Goal: Transaction & Acquisition: Purchase product/service

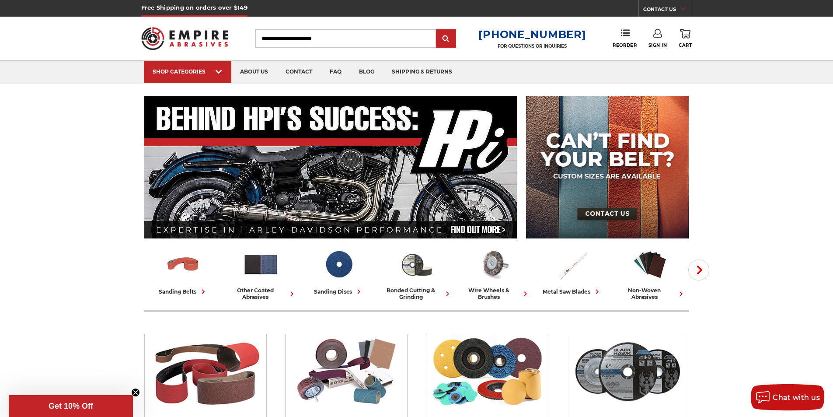
click at [321, 39] on input "Search" at bounding box center [345, 38] width 181 height 18
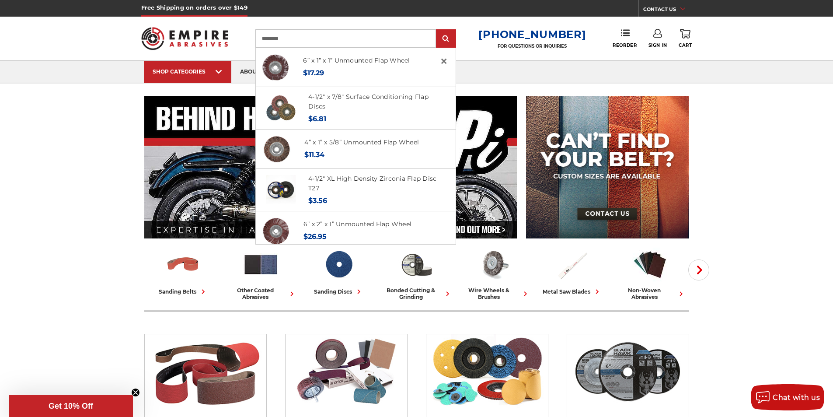
type input "*********"
click at [437, 30] on input "submit" at bounding box center [445, 38] width 17 height 17
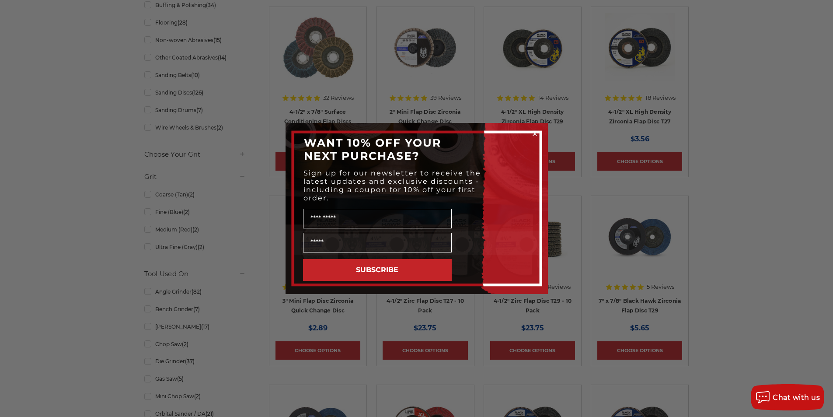
scroll to position [262, 0]
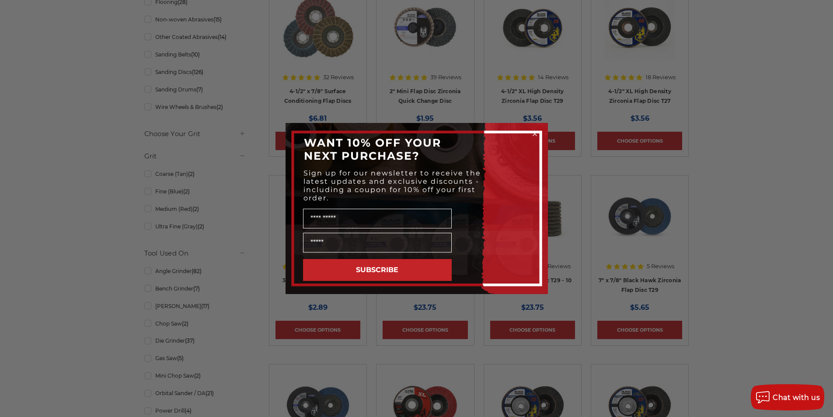
click at [535, 132] on circle "Close dialog" at bounding box center [534, 134] width 8 height 8
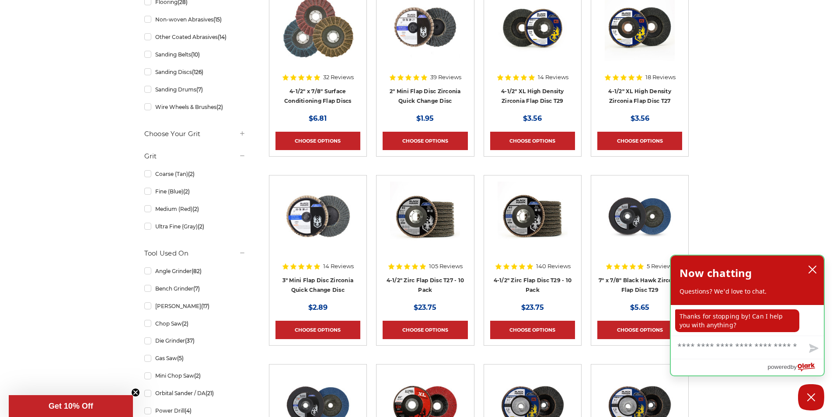
click at [820, 268] on div "Now chatting Questions? We'd love to chat." at bounding box center [746, 279] width 153 height 49
click at [809, 268] on icon "close chatbox" at bounding box center [812, 269] width 9 height 9
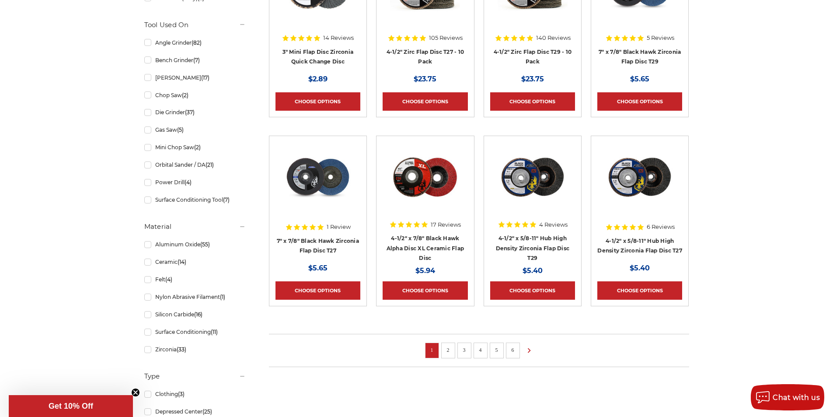
scroll to position [525, 0]
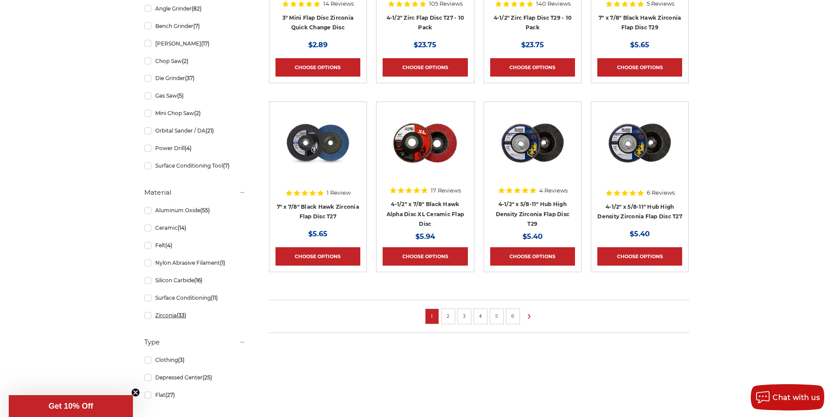
click at [149, 316] on link "Zirconia (33)" at bounding box center [194, 314] width 101 height 15
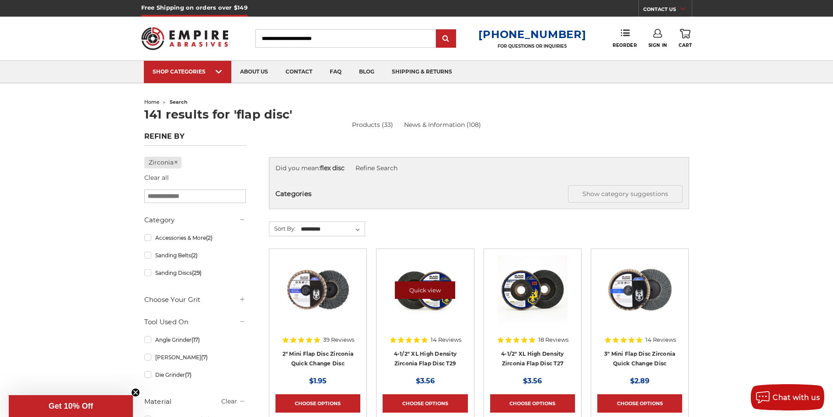
click at [422, 284] on link "Quick view" at bounding box center [425, 289] width 60 height 17
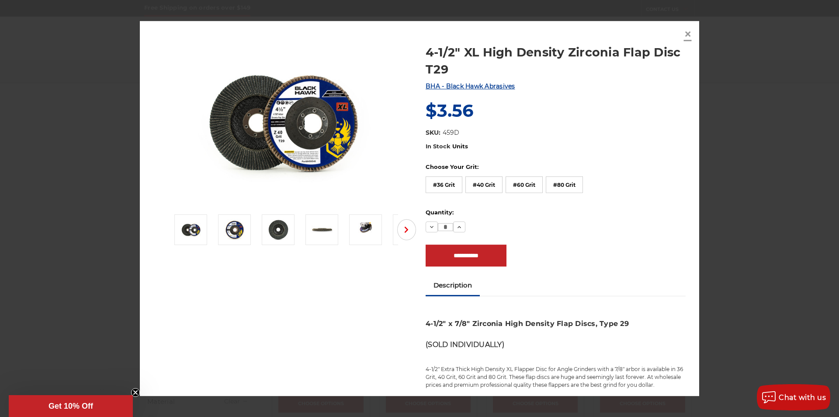
click at [689, 31] on span "×" at bounding box center [688, 33] width 8 height 17
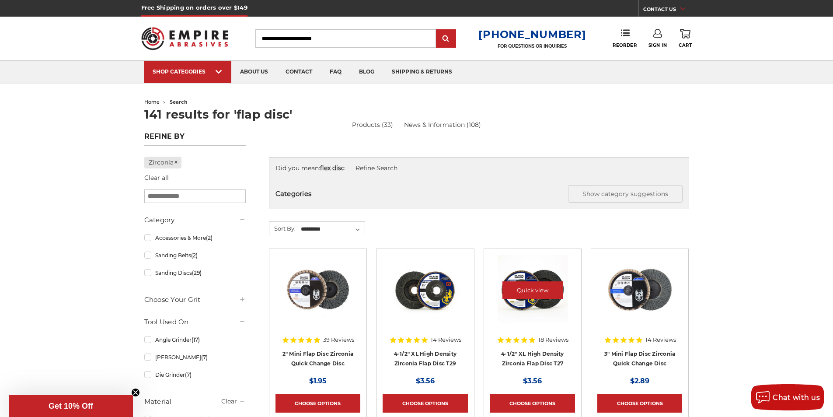
click at [532, 304] on img at bounding box center [532, 290] width 70 height 70
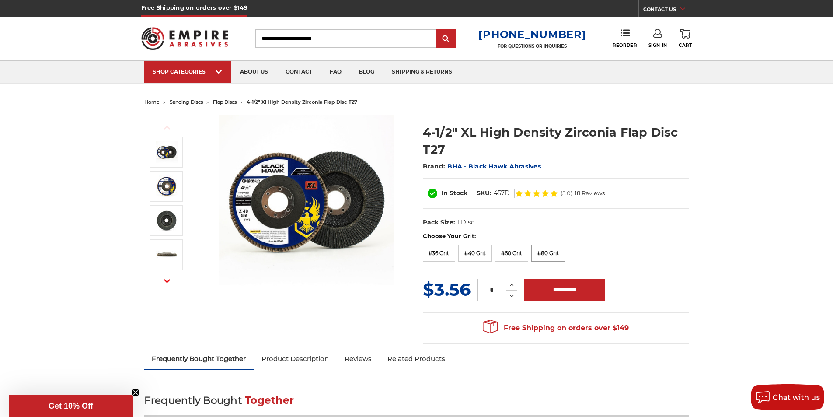
click at [545, 252] on label "#80 Grit" at bounding box center [548, 253] width 34 height 17
click at [510, 285] on icon at bounding box center [511, 285] width 7 height 8
click at [482, 291] on input "*" at bounding box center [491, 289] width 28 height 22
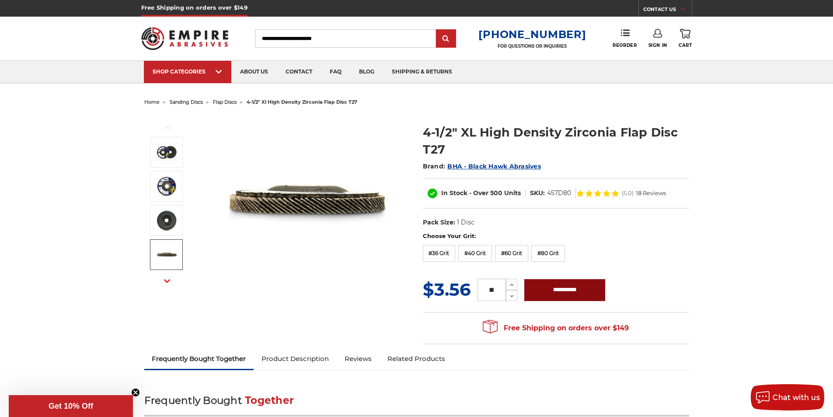
type input "**"
click at [543, 287] on input "**********" at bounding box center [564, 290] width 81 height 22
type input "**********"
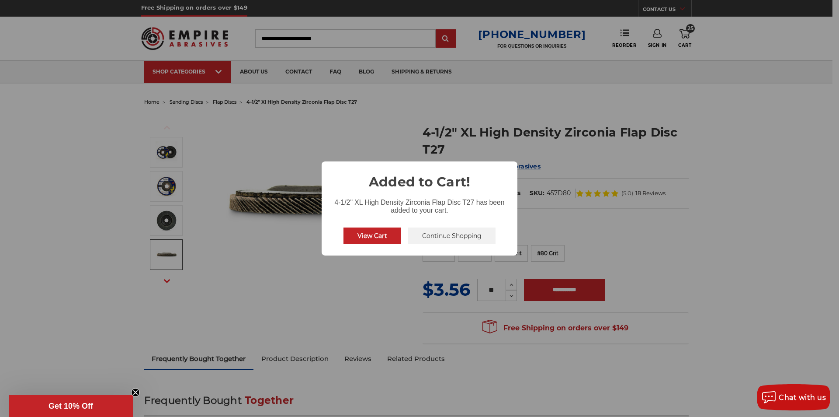
click at [366, 237] on button "View Cart" at bounding box center [373, 235] width 58 height 17
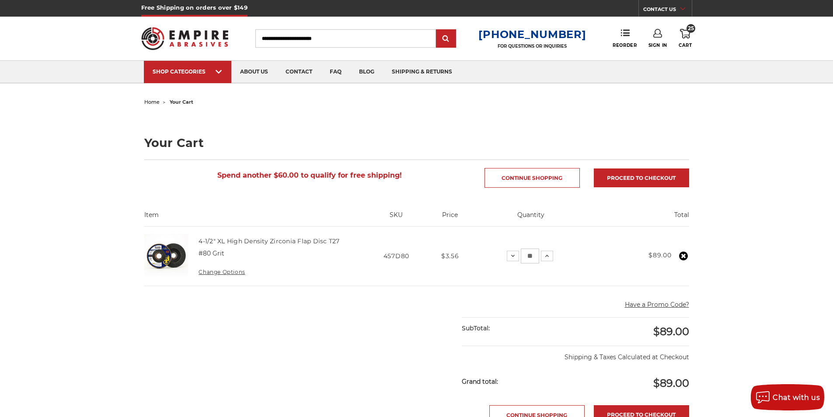
click at [174, 246] on img at bounding box center [166, 256] width 44 height 44
click at [224, 249] on td "4-1/2" XL High Density Zirconia Flap Disc T27 #80 Grit Change Options" at bounding box center [276, 255] width 175 height 59
click at [175, 248] on img at bounding box center [166, 256] width 44 height 44
click at [236, 243] on link "4-1/2" XL High Density Zirconia Flap Disc T27" at bounding box center [268, 241] width 141 height 8
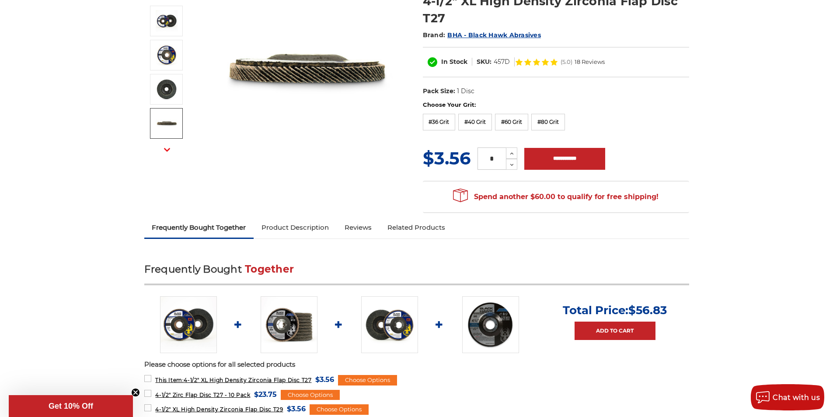
click at [305, 224] on link "Product Description" at bounding box center [295, 227] width 83 height 19
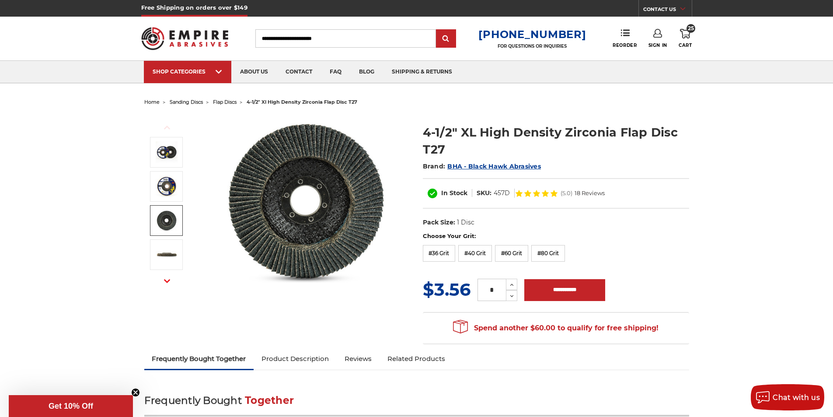
click at [497, 166] on span "BHA - Black Hawk Abrasives" at bounding box center [494, 166] width 94 height 8
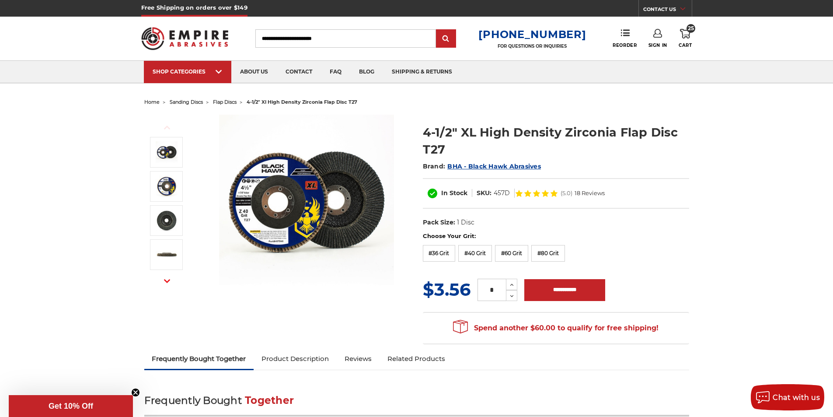
click at [680, 33] on icon at bounding box center [685, 34] width 10 height 10
click at [563, 253] on label "#80 Grit" at bounding box center [548, 253] width 34 height 17
click at [689, 35] on use at bounding box center [685, 34] width 10 height 10
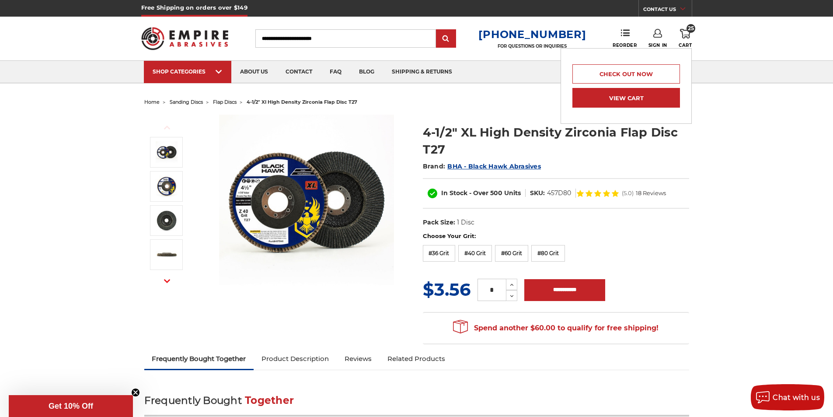
click at [650, 93] on link "View Cart" at bounding box center [626, 98] width 108 height 20
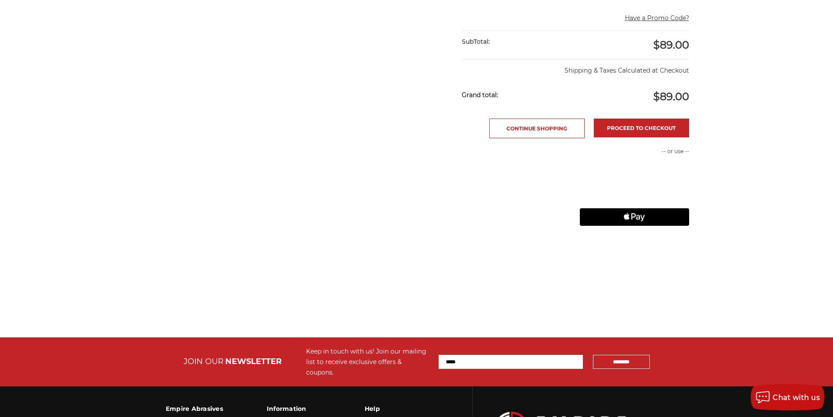
scroll to position [403, 0]
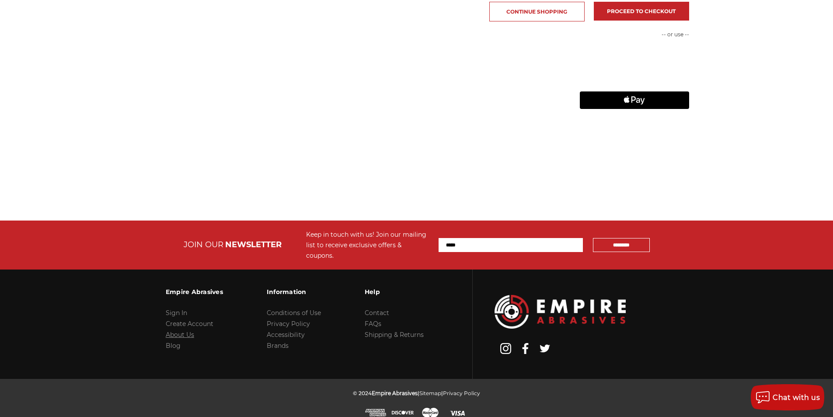
click at [184, 330] on link "About Us" at bounding box center [180, 334] width 28 height 8
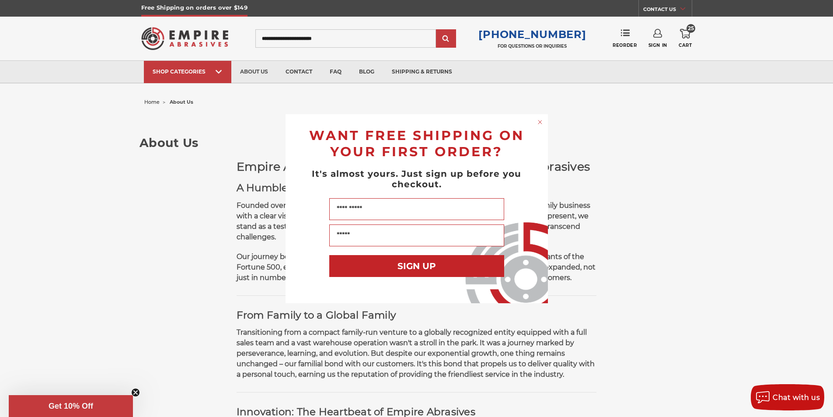
click at [670, 42] on div "Close dialog WANT FREE SHIPPING ON YOUR FIRST ORDER? It's almost yours. Just si…" at bounding box center [416, 208] width 833 height 417
click at [683, 35] on div "Close dialog WANT FREE SHIPPING ON YOUR FIRST ORDER? It's almost yours. Just si…" at bounding box center [416, 208] width 833 height 417
click at [541, 123] on circle "Close dialog" at bounding box center [539, 122] width 8 height 8
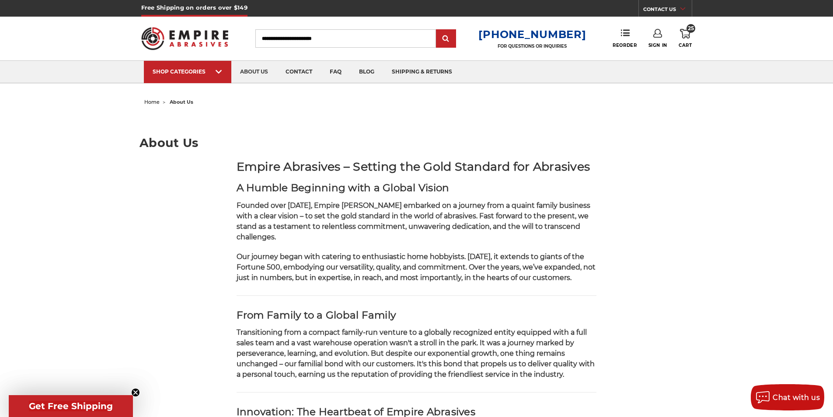
click at [689, 31] on span "25" at bounding box center [690, 28] width 9 height 9
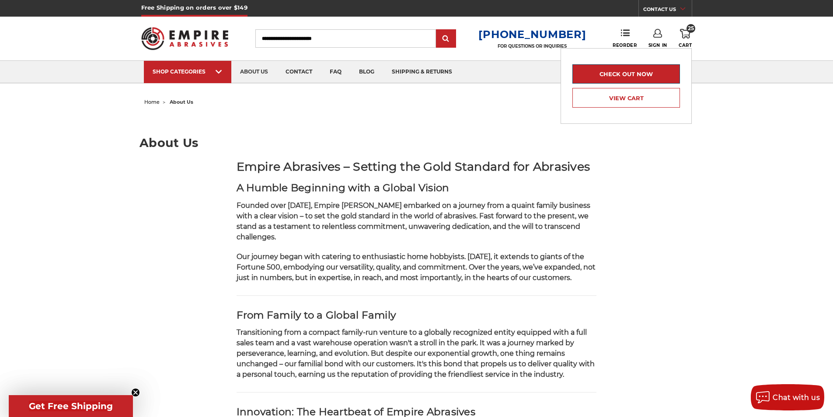
click at [631, 70] on link "Check out now" at bounding box center [626, 73] width 108 height 19
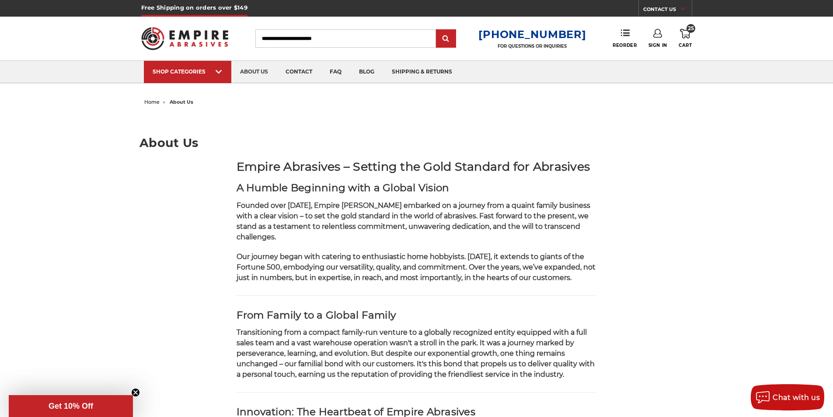
click at [681, 39] on link "25 Cart" at bounding box center [684, 38] width 13 height 19
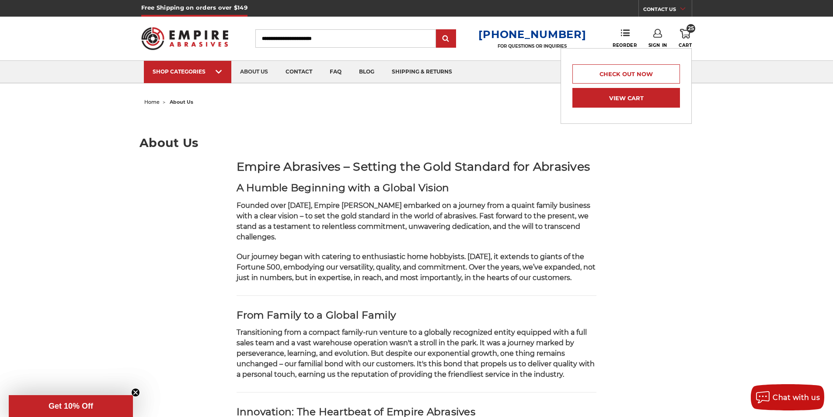
click at [611, 106] on link "View Cart" at bounding box center [626, 98] width 108 height 20
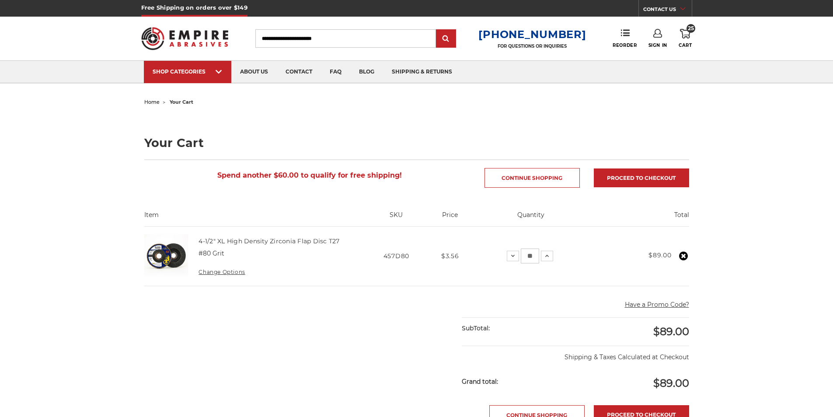
click at [535, 255] on input "**" at bounding box center [530, 255] width 18 height 15
type input "**"
click at [785, 245] on div "home your cart Your Cart Spend another $60.00 to qualify for free shipping! Con…" at bounding box center [416, 360] width 833 height 528
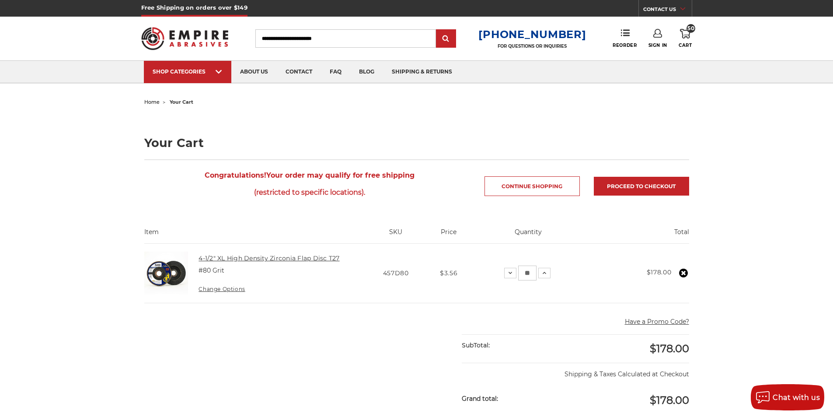
click at [261, 257] on link "4-1/2" XL High Density Zirconia Flap Disc T27" at bounding box center [268, 258] width 141 height 8
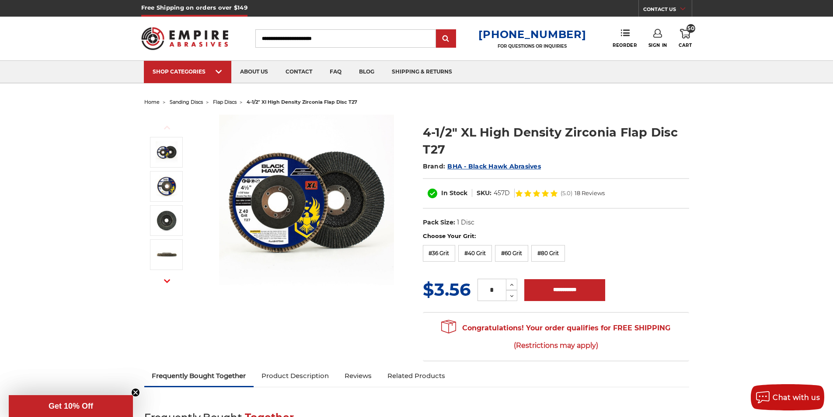
click at [224, 176] on img at bounding box center [306, 202] width 175 height 175
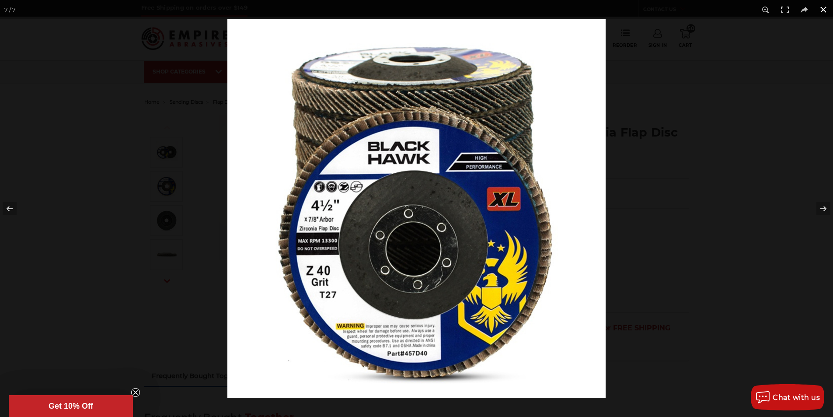
click at [826, 9] on button at bounding box center [822, 9] width 19 height 19
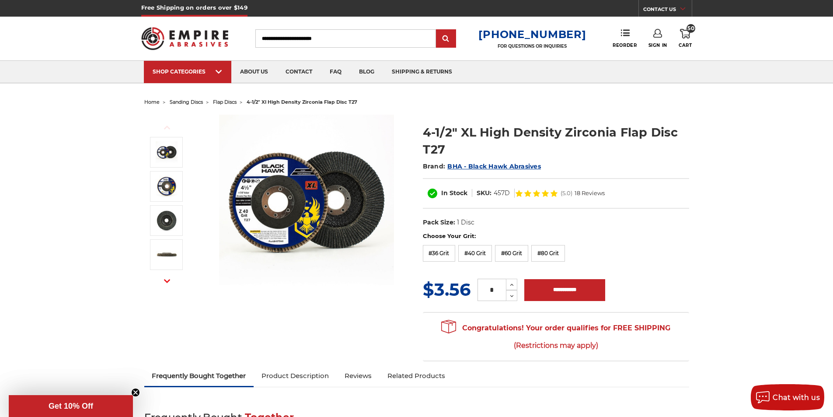
click at [684, 23] on div "Toggle menu Menu Search 1-800-816-3824 FOR QUESTIONS OR INQUIRIES Phone Reorder…" at bounding box center [416, 39] width 551 height 44
click at [685, 31] on icon at bounding box center [685, 34] width 10 height 10
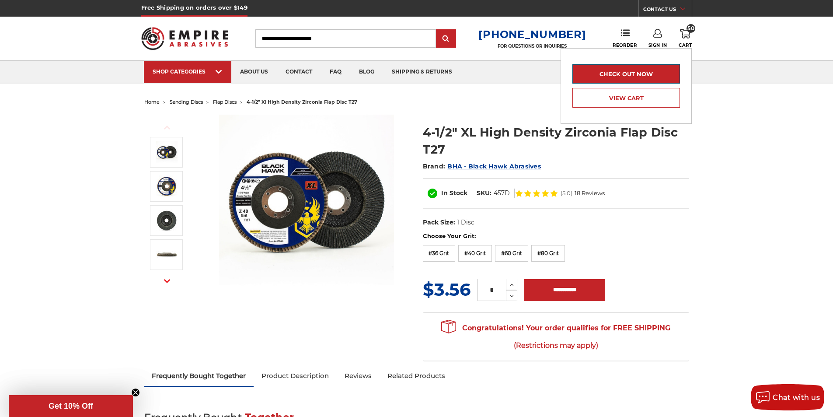
click at [637, 79] on link "Check out now" at bounding box center [626, 73] width 108 height 19
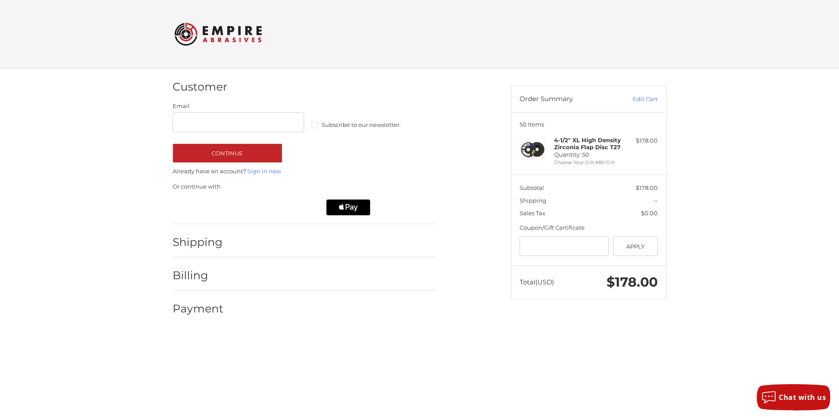
click at [341, 115] on div "Subscribe to our newsletter." at bounding box center [370, 117] width 132 height 26
